Goal: Task Accomplishment & Management: Manage account settings

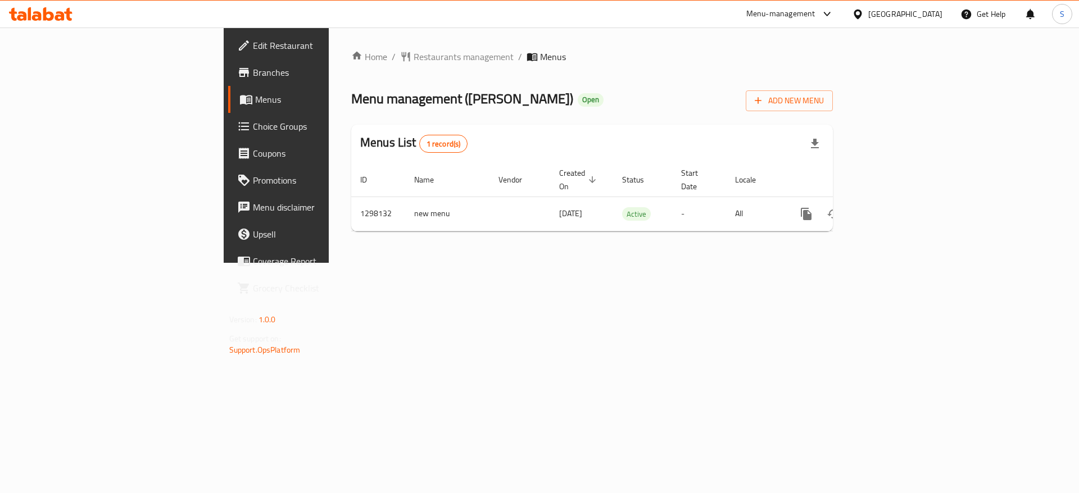
click at [515, 104] on div "Menu management ( [PERSON_NAME] ) Open Add New Menu" at bounding box center [592, 98] width 482 height 25
click at [519, 113] on div "Home / Restaurants management / Menus Menu management ( Abu Tahoon ) Open Add N…" at bounding box center [592, 145] width 482 height 191
click at [414, 57] on span "Restaurants management" at bounding box center [464, 56] width 100 height 13
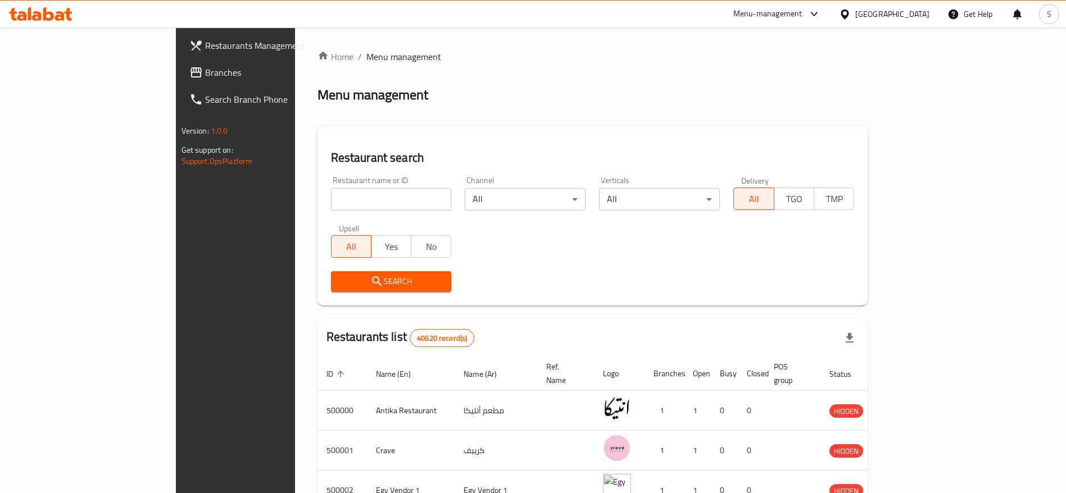
click at [710, 119] on div "Home / Menu management Menu management Restaurant search Restaurant name or ID …" at bounding box center [593, 421] width 551 height 742
click at [589, 110] on div "Home / Menu management Menu management Restaurant search Restaurant name or ID …" at bounding box center [593, 439] width 551 height 778
click at [331, 191] on input "search" at bounding box center [391, 199] width 121 height 22
type input "Kababgy el wa7sh"
click button "Search" at bounding box center [391, 281] width 121 height 21
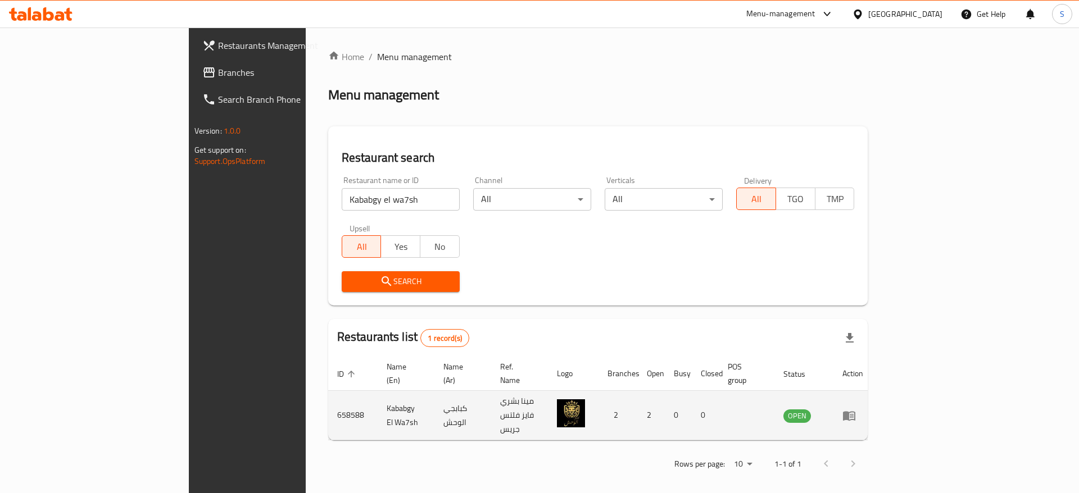
click at [872, 405] on td "enhanced table" at bounding box center [852, 415] width 39 height 49
click at [854, 414] on icon "enhanced table" at bounding box center [852, 416] width 4 height 4
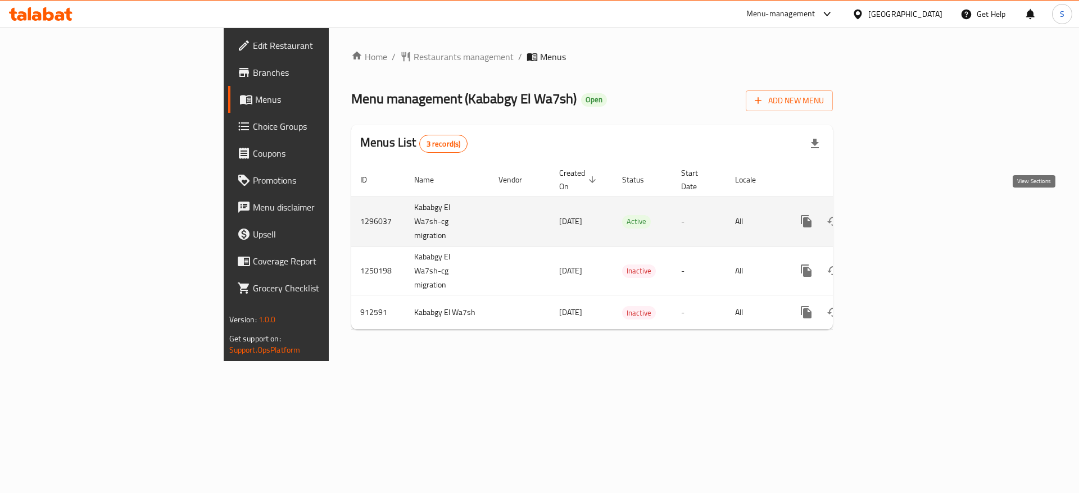
click at [894, 215] on icon "enhanced table" at bounding box center [887, 221] width 13 height 13
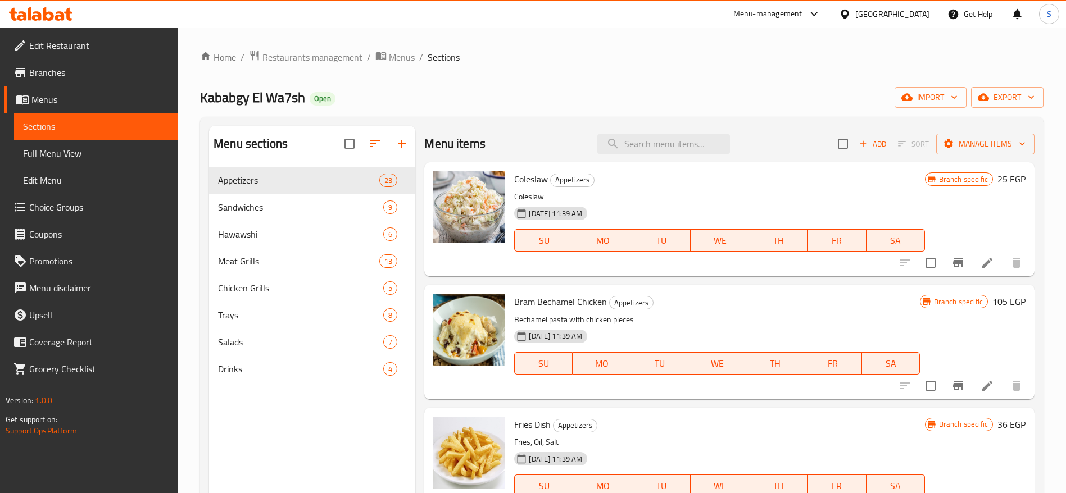
click at [595, 99] on div "Kababgy El Wa7sh Open import export" at bounding box center [622, 97] width 844 height 21
click at [351, 98] on div "Kababgy El Wa7sh Open import export" at bounding box center [622, 97] width 844 height 21
click at [511, 79] on div "Home / Restaurants management / Menus / Sections Kababgy El Wa7sh Open import e…" at bounding box center [622, 339] width 844 height 578
click at [493, 85] on div "Home / Restaurants management / Menus / Sections Kababgy El Wa7sh Open import e…" at bounding box center [622, 339] width 844 height 578
click at [221, 60] on link "Home" at bounding box center [218, 57] width 36 height 13
